Goal: Check status: Check status

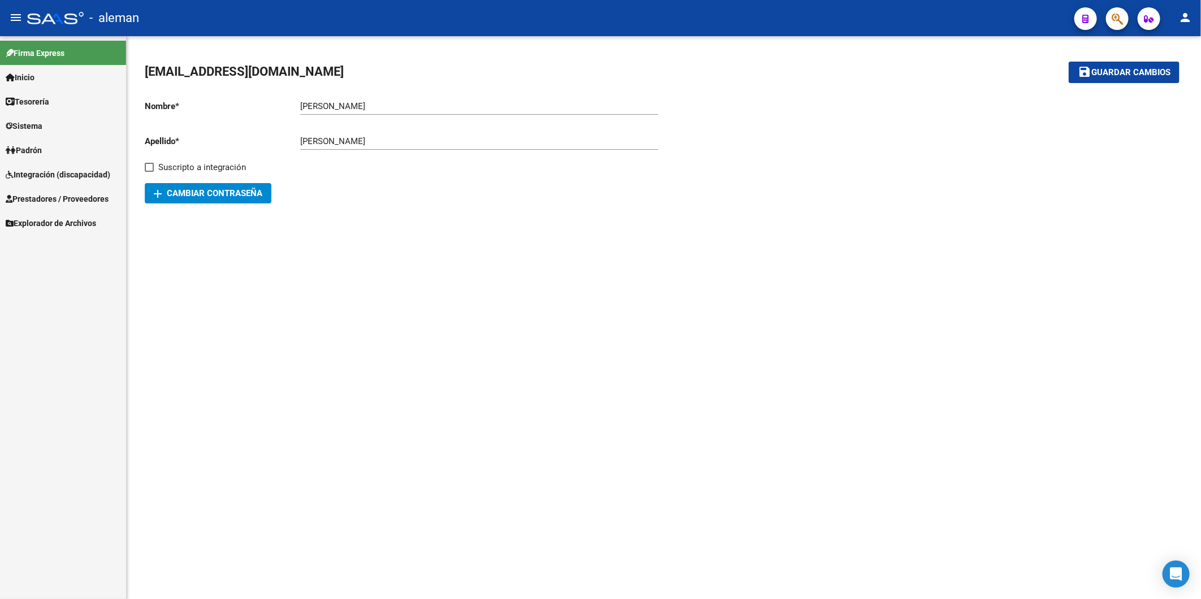
click at [48, 79] on link "Inicio" at bounding box center [63, 77] width 126 height 24
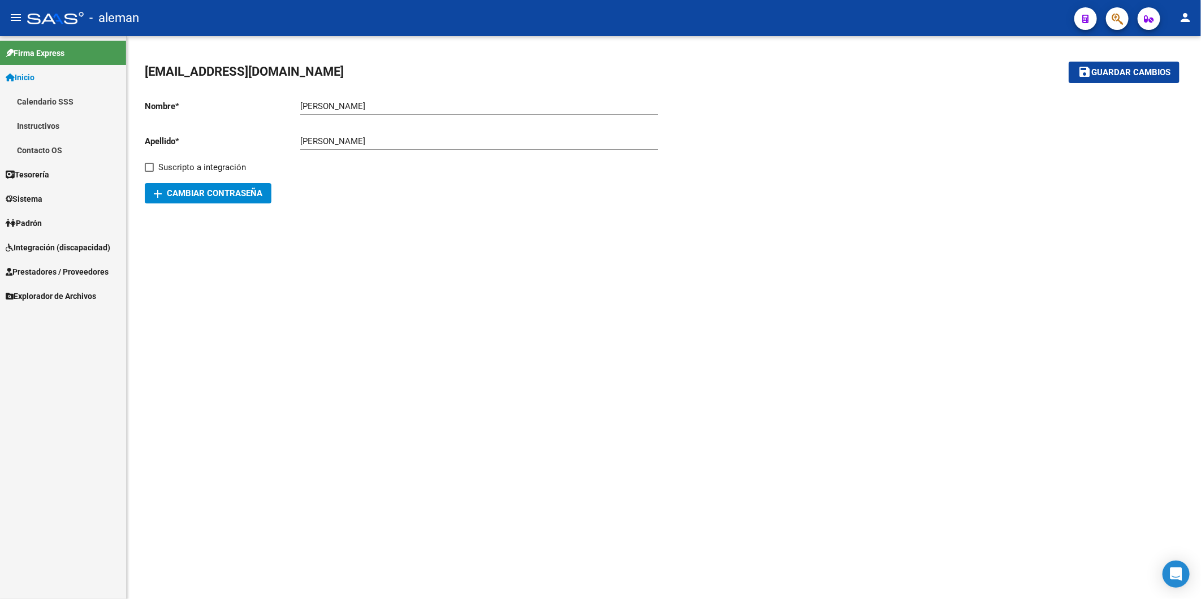
click at [49, 241] on span "Integración (discapacidad)" at bounding box center [58, 247] width 105 height 12
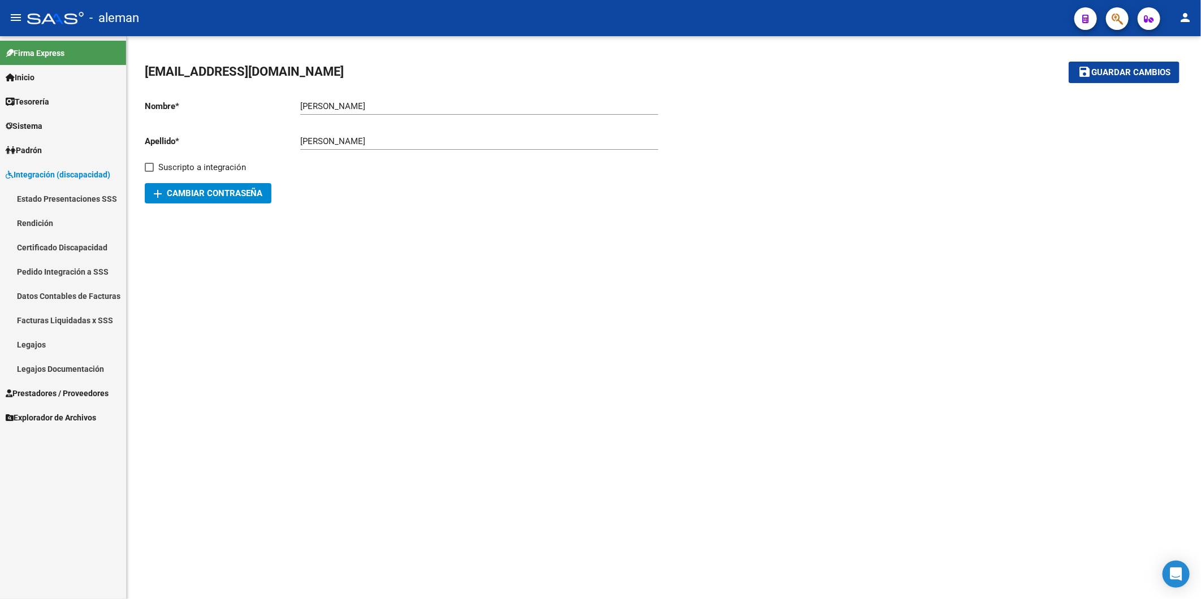
click at [58, 200] on link "Estado Presentaciones SSS" at bounding box center [63, 199] width 126 height 24
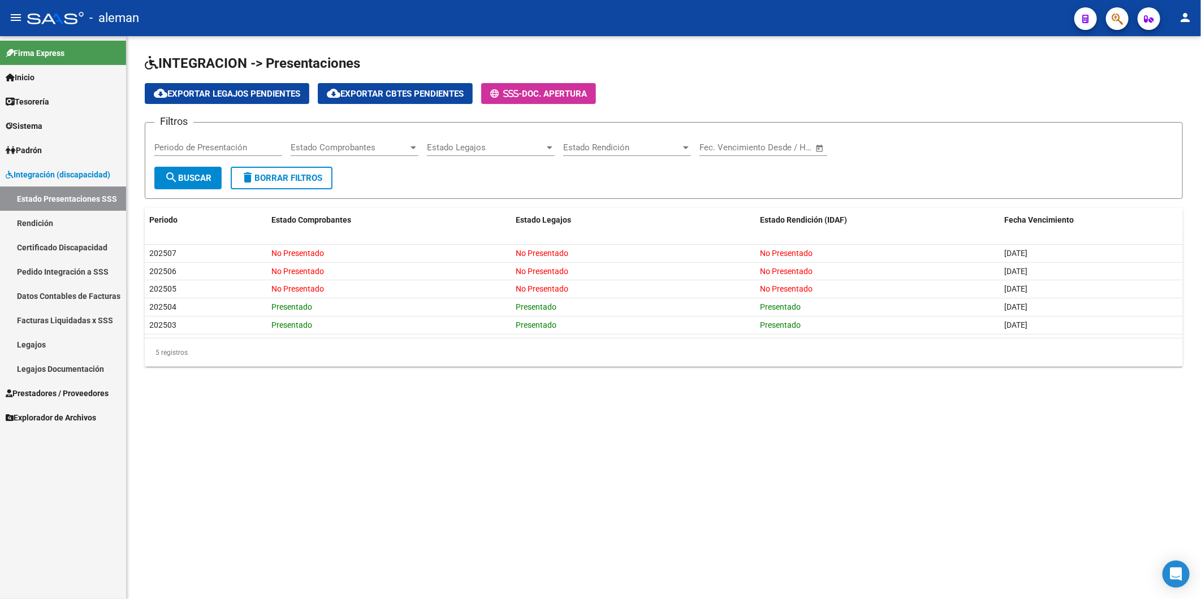
click at [720, 410] on mat-sidenav-content "INTEGRACION -> Presentaciones cloud_download Exportar Legajos Pendientes cloud_…" at bounding box center [664, 317] width 1074 height 563
click at [200, 178] on span "search Buscar" at bounding box center [188, 178] width 47 height 10
